Goal: Transaction & Acquisition: Purchase product/service

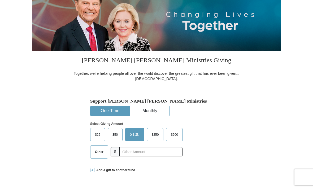
scroll to position [69, 0]
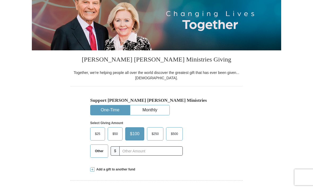
click at [91, 152] on label "Other" at bounding box center [99, 151] width 18 height 13
click at [0, 0] on input "Other" at bounding box center [0, 0] width 0 height 0
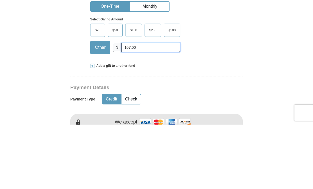
scroll to position [110, 0]
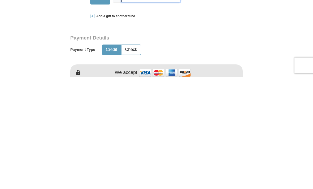
type input "107.00"
click at [110, 157] on button "Credit" at bounding box center [111, 162] width 19 height 10
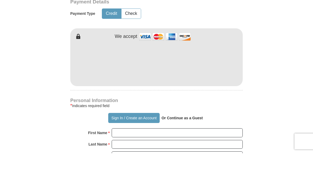
click at [146, 67] on img at bounding box center [164, 72] width 53 height 11
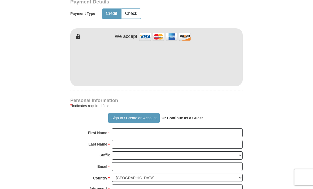
scroll to position [258, 0]
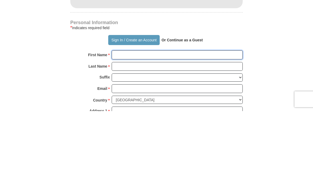
click at [117, 129] on input "First Name *" at bounding box center [177, 133] width 131 height 9
type input "Donna"
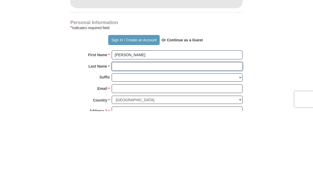
click at [123, 140] on input "Last Name *" at bounding box center [177, 144] width 131 height 9
type input "Baker"
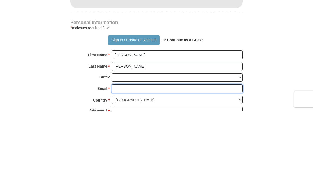
click at [120, 163] on input "Email *" at bounding box center [177, 167] width 131 height 9
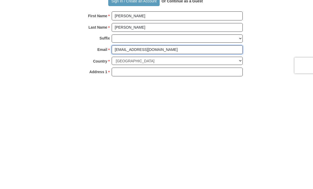
type input "1aliveinyou@gmail.com"
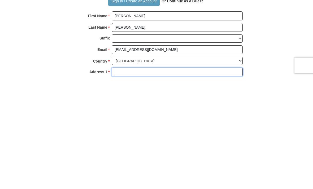
click at [119, 180] on input "Address 1 *" at bounding box center [177, 184] width 131 height 9
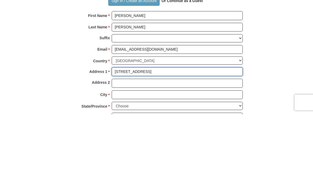
scroll to position [308, 0]
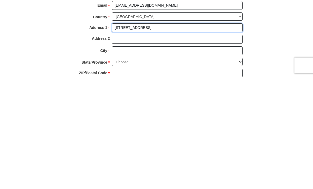
type input "2012 S. Kanawha St."
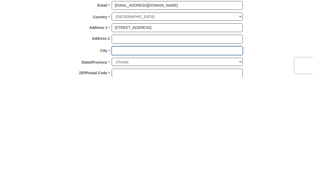
click at [116, 158] on input "City *" at bounding box center [177, 162] width 131 height 9
type input "Beckley"
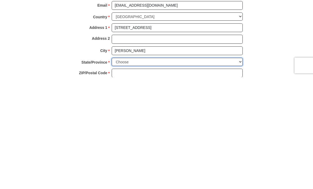
click at [240, 170] on select "Choose Alabama Alaska American Samoa Arizona Arkansas Armed Forces Americas Arm…" at bounding box center [177, 174] width 131 height 8
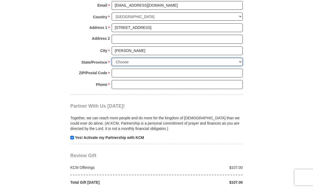
select select "WV"
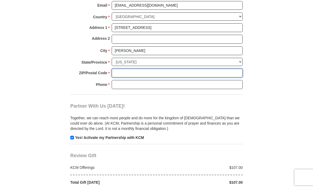
click at [118, 69] on input "ZIP/Postal Code *" at bounding box center [177, 73] width 131 height 9
type input "25801"
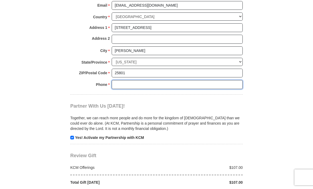
click at [118, 80] on input "Phone * *" at bounding box center [177, 84] width 131 height 9
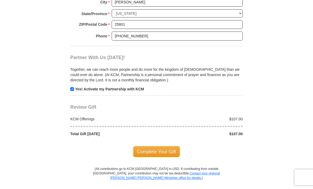
scroll to position [468, 0]
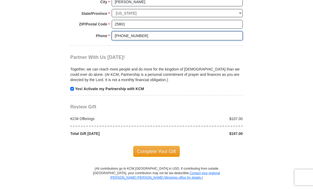
type input "304-945-7723"
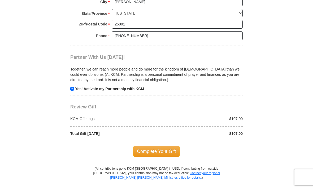
click at [156, 147] on span "Complete Your Gift" at bounding box center [156, 151] width 47 height 11
